Goal: Task Accomplishment & Management: Complete application form

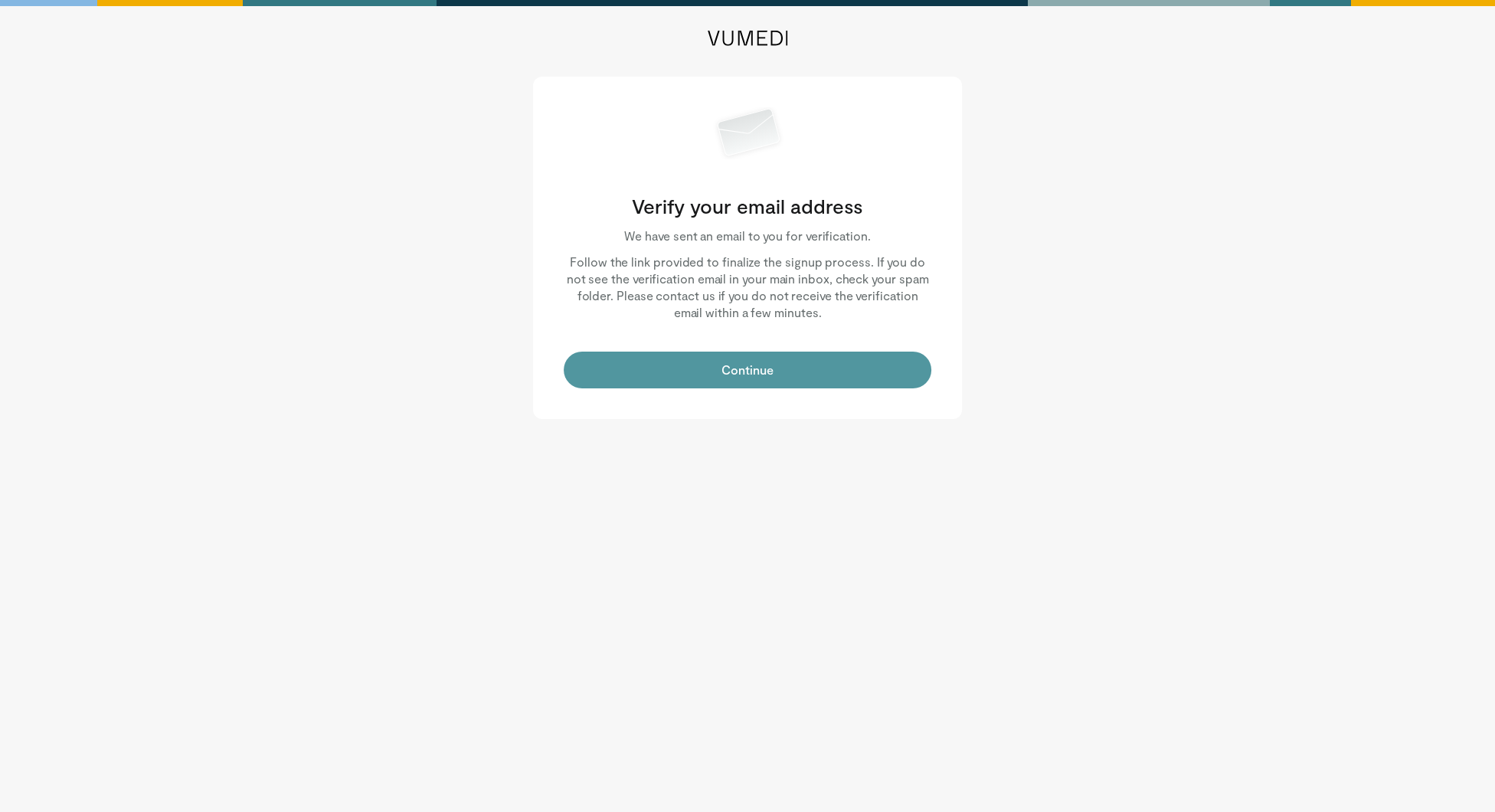
click at [714, 359] on button "Continue" at bounding box center [747, 370] width 367 height 37
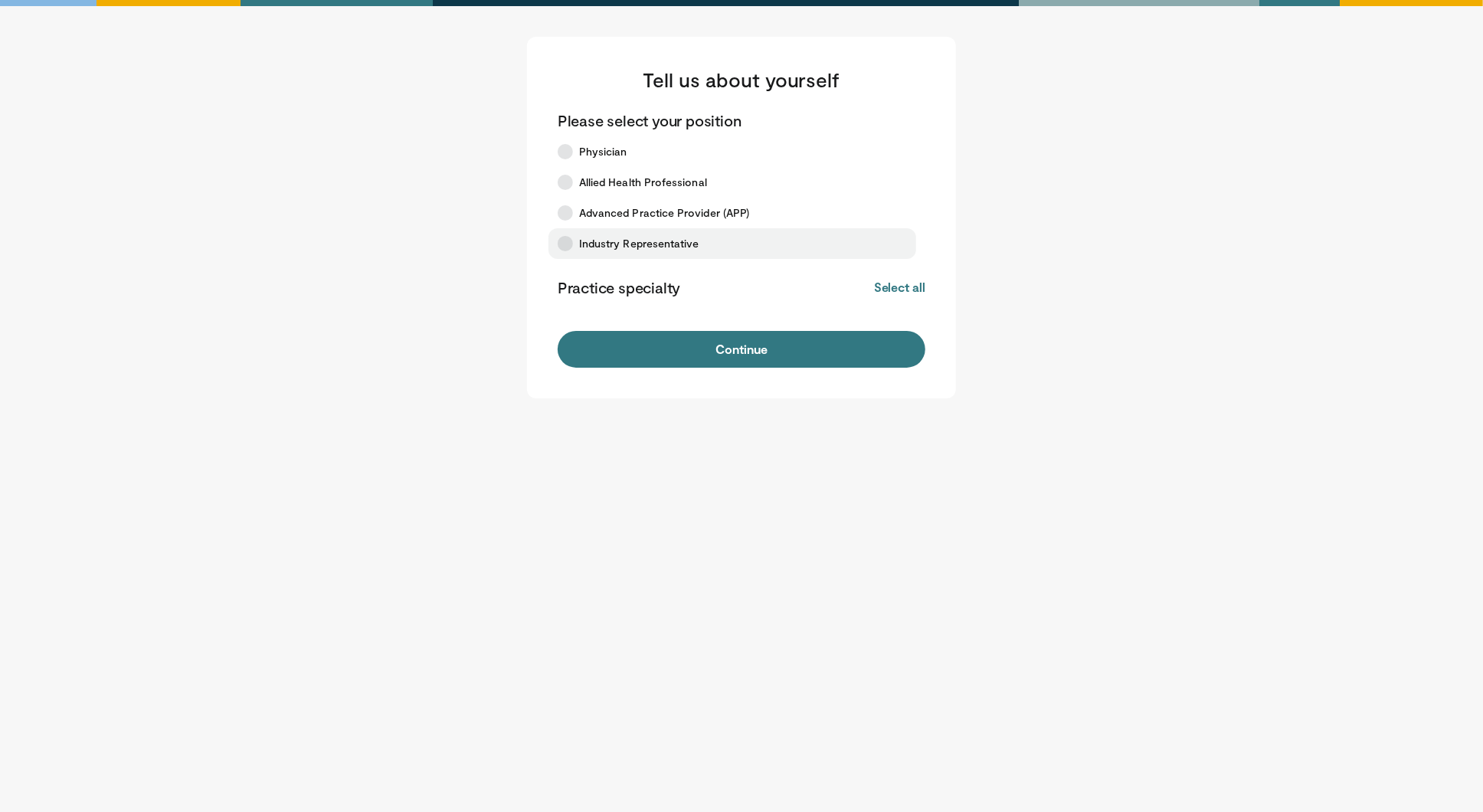
click at [563, 240] on icon at bounding box center [565, 244] width 16 height 16
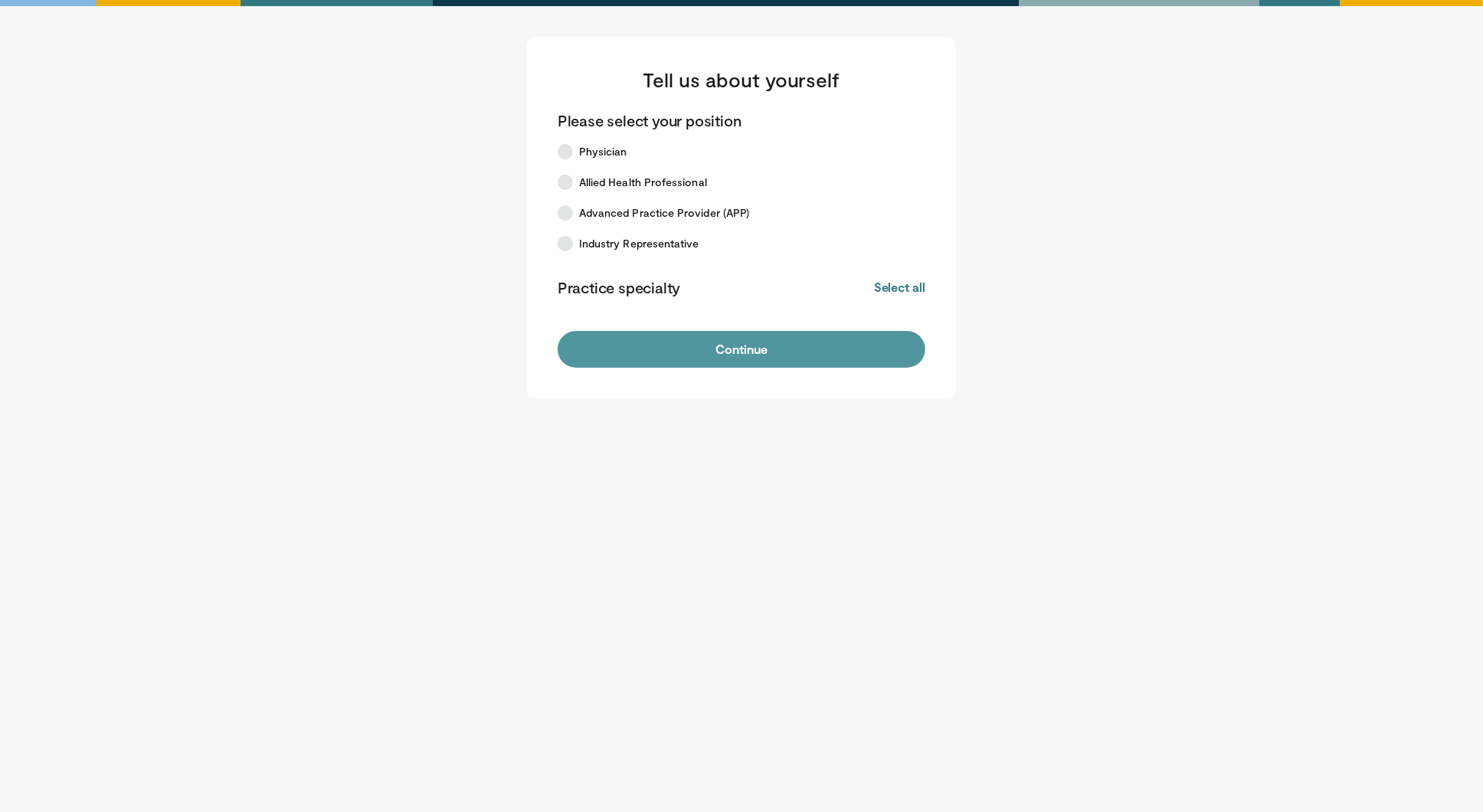
click at [806, 351] on button "Continue" at bounding box center [741, 349] width 367 height 37
click at [760, 349] on button "Continue" at bounding box center [741, 349] width 367 height 37
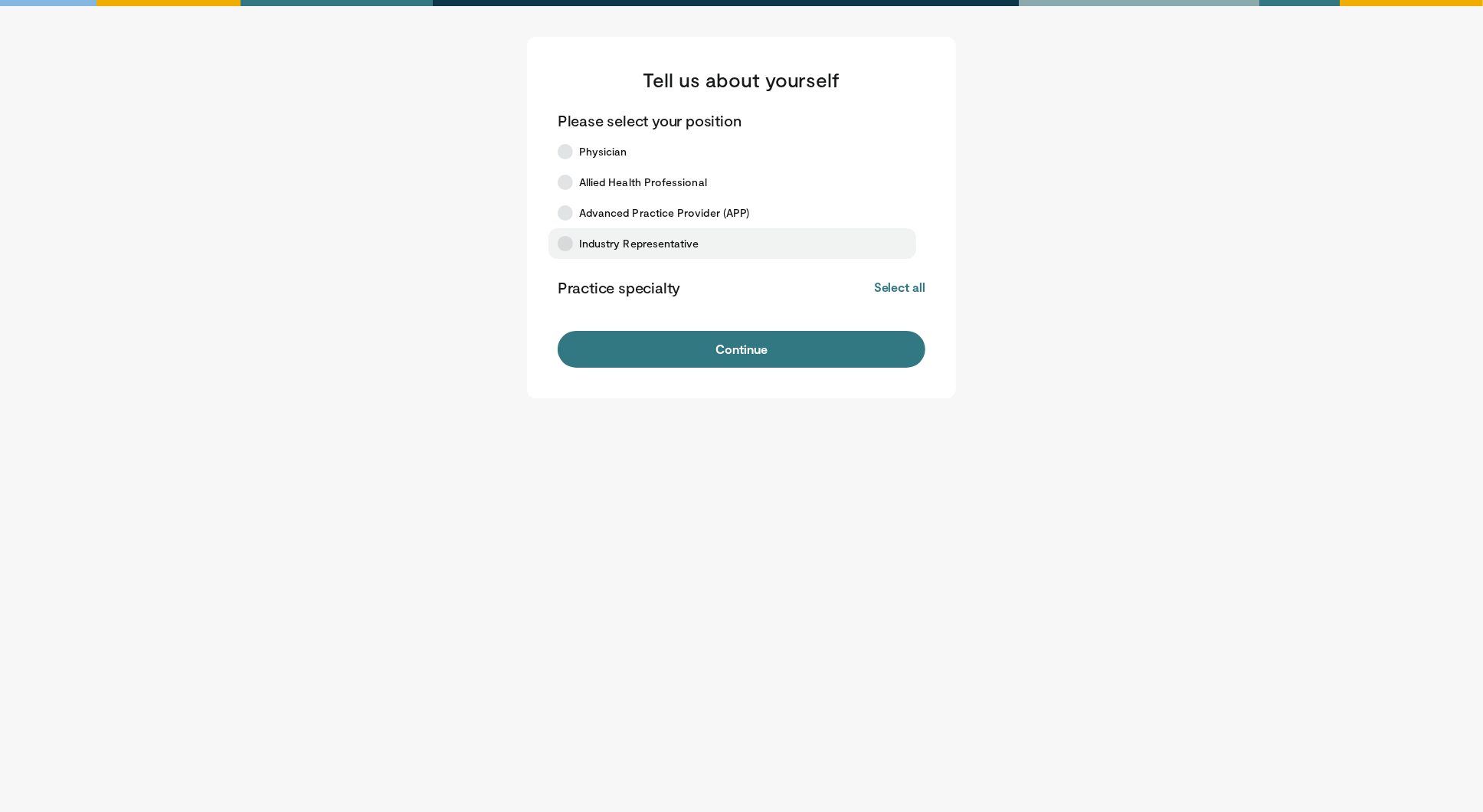
click at [564, 244] on icon at bounding box center [565, 244] width 16 height 16
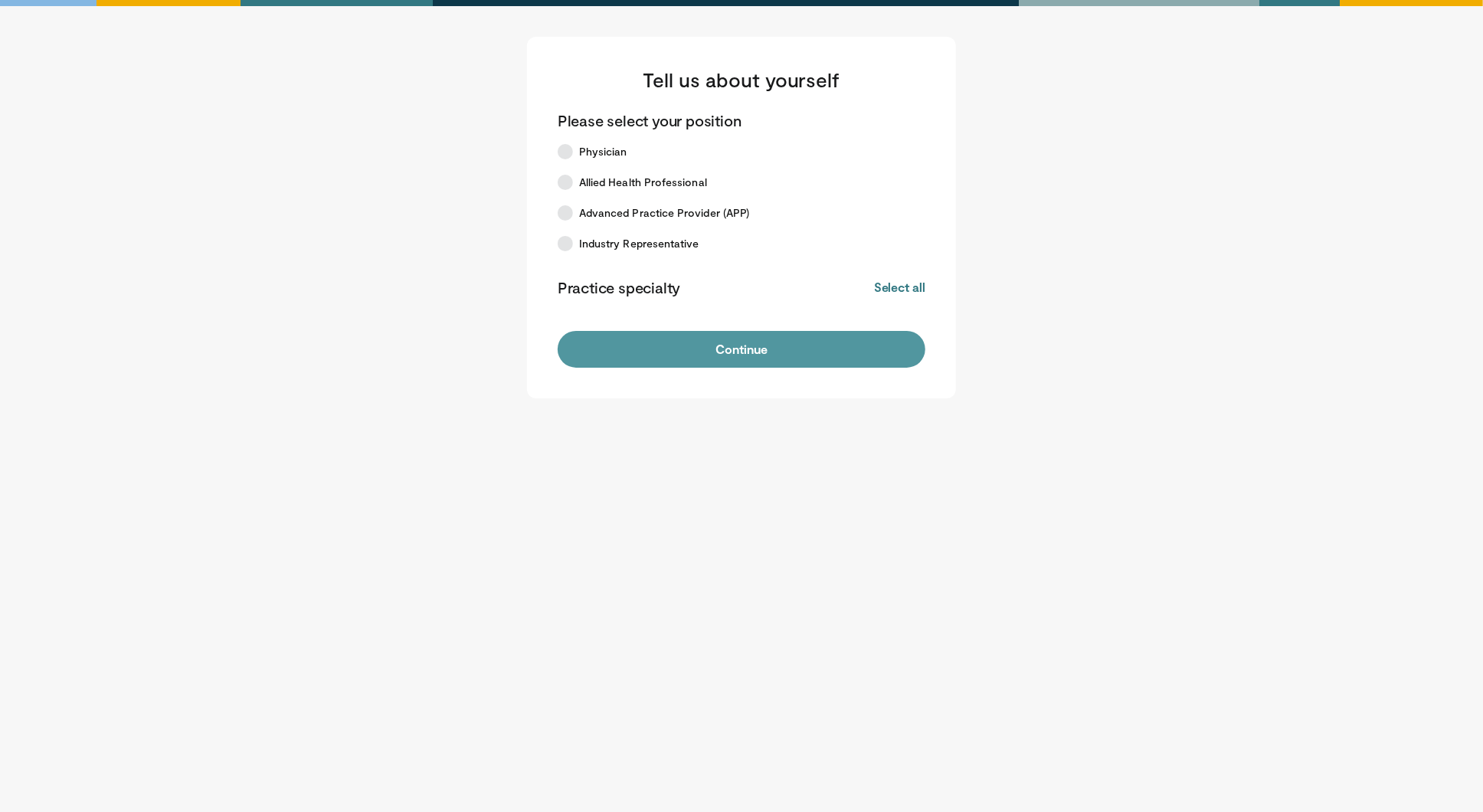
click at [802, 344] on button "Continue" at bounding box center [741, 349] width 367 height 37
